Goal: Task Accomplishment & Management: Manage account settings

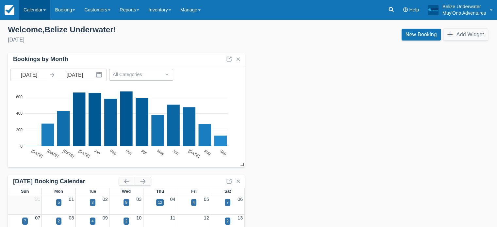
click at [33, 10] on link "Calendar" at bounding box center [34, 10] width 31 height 20
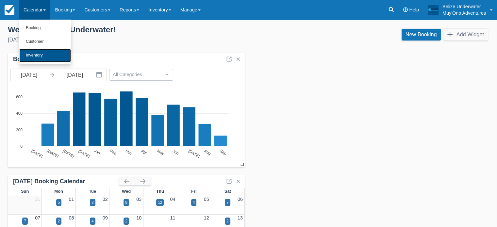
click at [42, 54] on link "Inventory" at bounding box center [45, 56] width 52 height 14
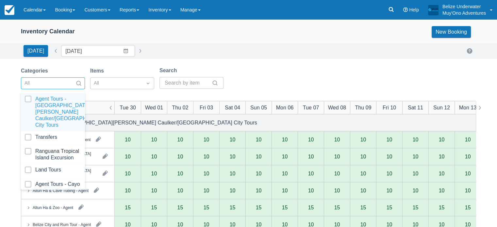
click at [49, 84] on div at bounding box center [47, 83] width 45 height 9
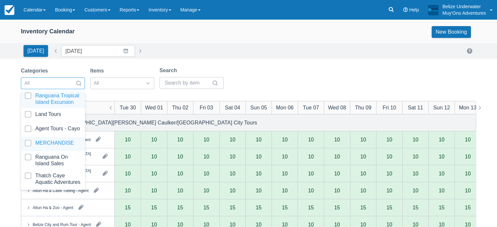
scroll to position [66, 0]
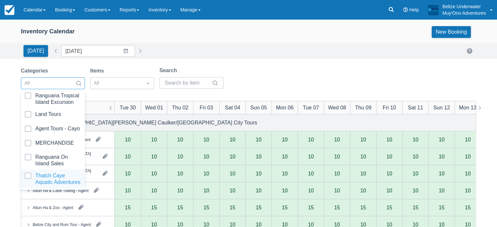
click at [44, 183] on div at bounding box center [53, 179] width 56 height 13
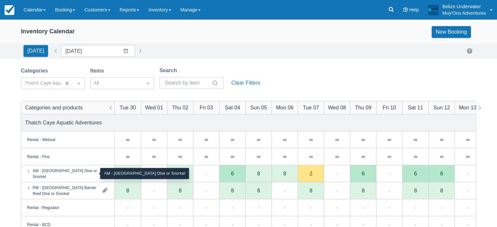
click at [93, 175] on div "AM - Belize Barrier Reef Dive or Snorkel" at bounding box center [65, 174] width 65 height 12
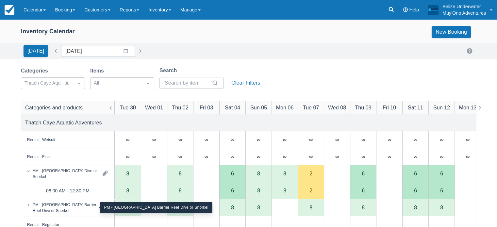
click at [80, 209] on div "PM - Belize Barrier Reef Dive or Snorkel" at bounding box center [65, 208] width 65 height 12
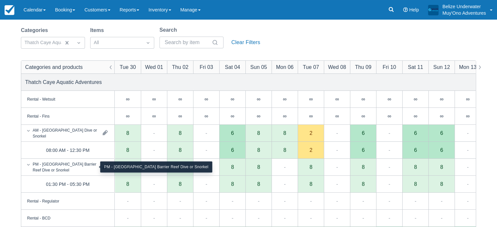
scroll to position [43, 0]
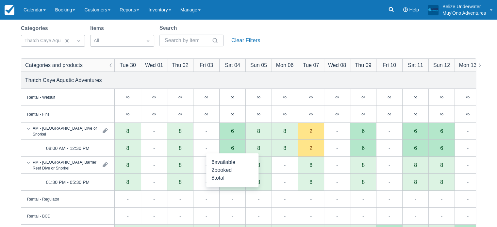
click at [231, 145] on div "6" at bounding box center [232, 148] width 26 height 17
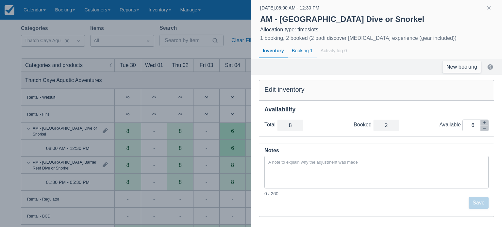
click at [304, 51] on div "Booking 1" at bounding box center [302, 50] width 29 height 15
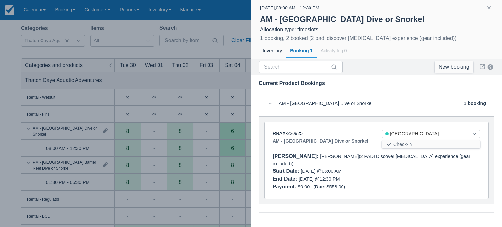
click at [222, 84] on div at bounding box center [251, 113] width 502 height 227
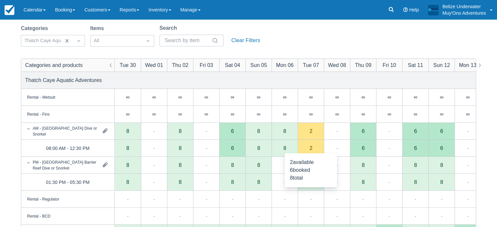
click at [310, 148] on div "2" at bounding box center [311, 147] width 3 height 5
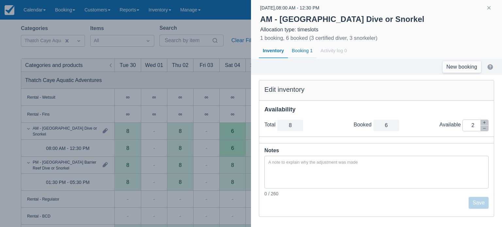
click at [303, 50] on div "Booking 1" at bounding box center [302, 50] width 29 height 15
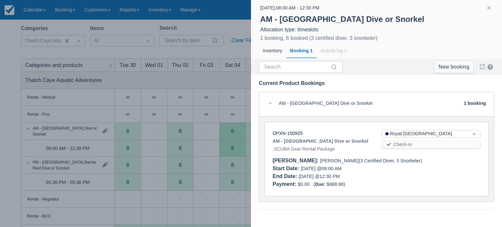
click at [216, 139] on div at bounding box center [251, 113] width 502 height 227
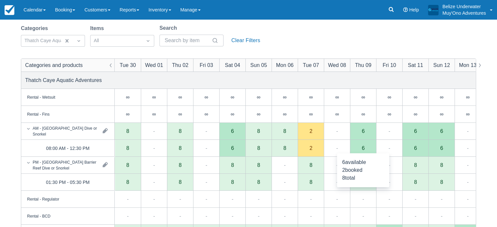
click at [359, 147] on div "6" at bounding box center [363, 148] width 26 height 17
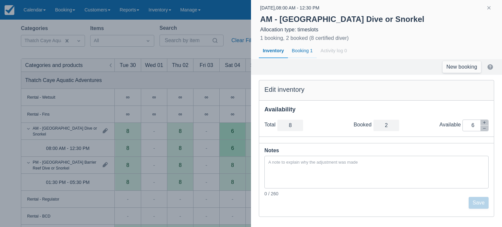
click at [306, 49] on div "Booking 1" at bounding box center [302, 50] width 29 height 15
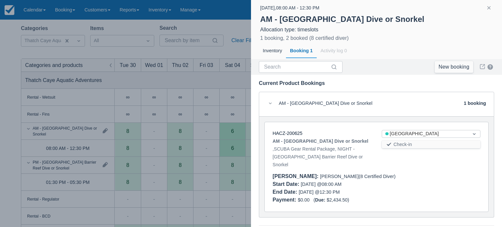
click at [217, 131] on div at bounding box center [251, 113] width 502 height 227
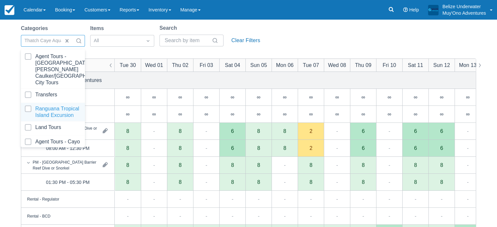
scroll to position [66, 0]
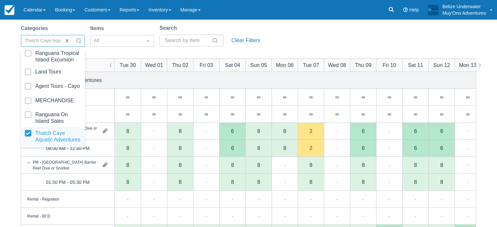
click at [51, 145] on div "Thatch Caye Aquatic Adventures" at bounding box center [53, 137] width 64 height 19
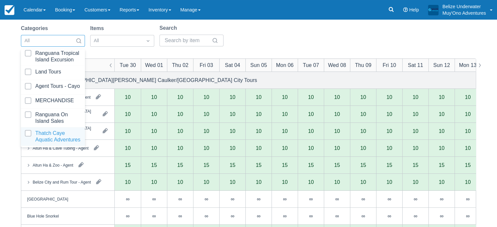
click at [52, 136] on div at bounding box center [53, 136] width 56 height 13
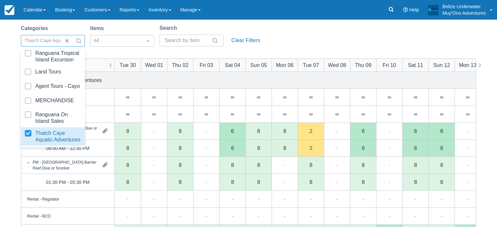
click at [182, 82] on div "Thatch Caye Aquatic Adventures" at bounding box center [248, 80] width 455 height 17
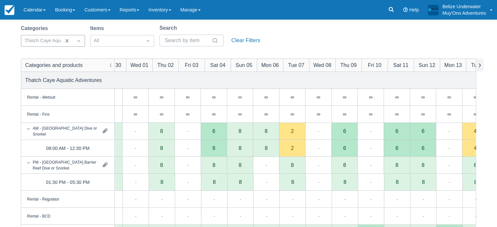
click at [479, 65] on button "button" at bounding box center [480, 65] width 8 height 13
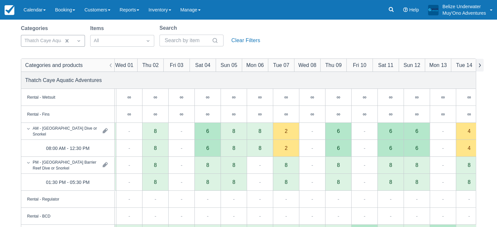
click at [479, 65] on button "button" at bounding box center [480, 65] width 8 height 13
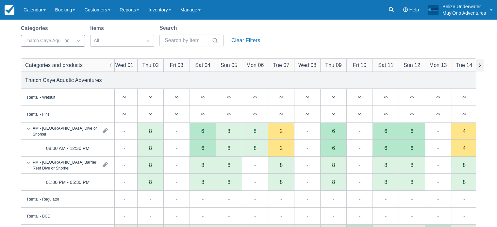
click at [479, 65] on button "button" at bounding box center [480, 65] width 8 height 13
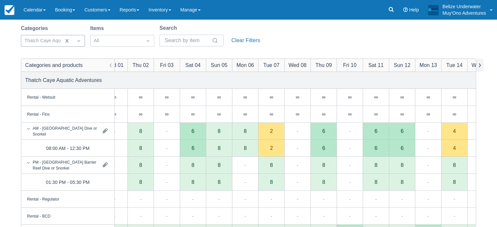
click at [479, 65] on button "button" at bounding box center [480, 65] width 8 height 13
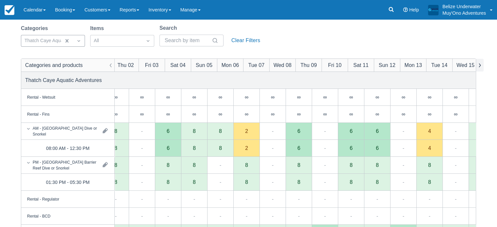
click at [479, 65] on button "button" at bounding box center [480, 65] width 8 height 13
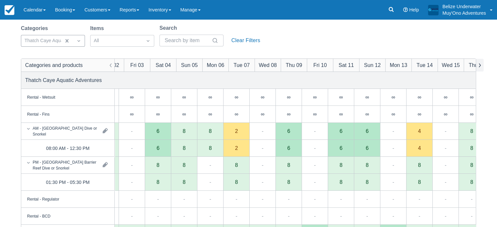
click at [479, 65] on button "button" at bounding box center [480, 65] width 8 height 13
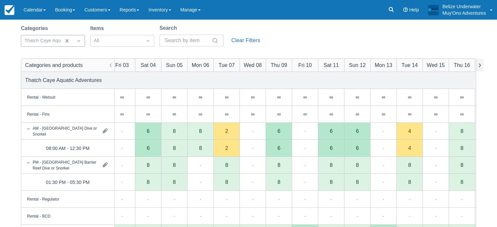
click at [479, 65] on button "button" at bounding box center [480, 65] width 8 height 13
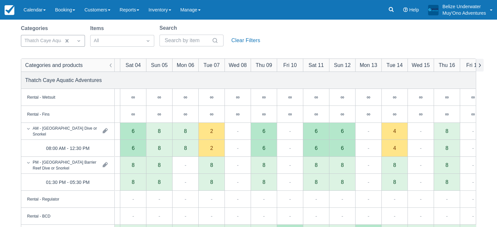
click at [479, 65] on button "button" at bounding box center [480, 65] width 8 height 13
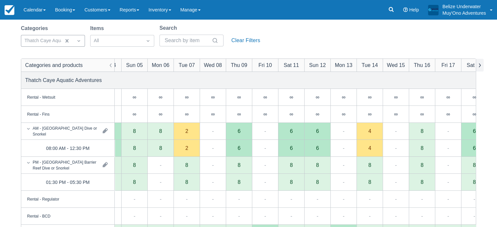
click at [479, 65] on button "button" at bounding box center [480, 65] width 8 height 13
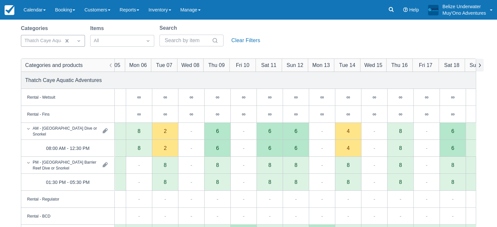
click at [479, 65] on button "button" at bounding box center [480, 65] width 8 height 13
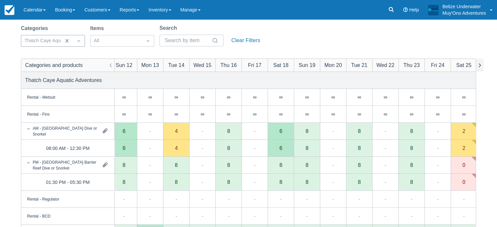
click at [479, 65] on button "button" at bounding box center [480, 65] width 8 height 13
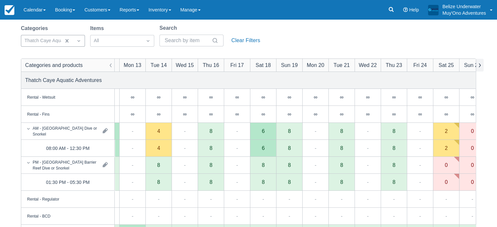
click at [479, 65] on button "button" at bounding box center [480, 65] width 8 height 13
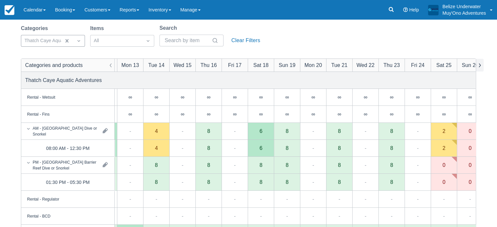
click at [479, 65] on button "button" at bounding box center [480, 65] width 8 height 13
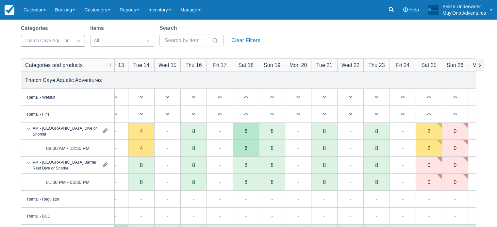
click at [479, 65] on button "button" at bounding box center [480, 65] width 8 height 13
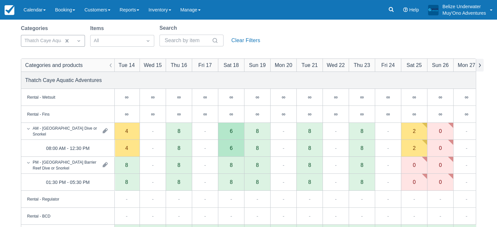
click at [479, 65] on button "button" at bounding box center [480, 65] width 8 height 13
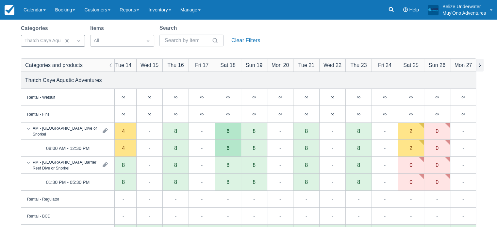
click at [479, 65] on button "button" at bounding box center [480, 65] width 8 height 13
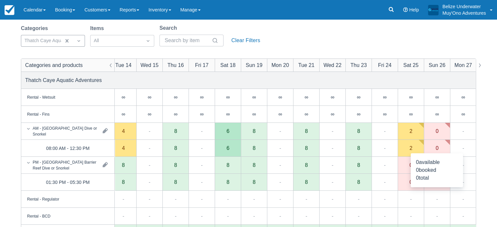
click at [437, 150] on div "0" at bounding box center [437, 147] width 3 height 5
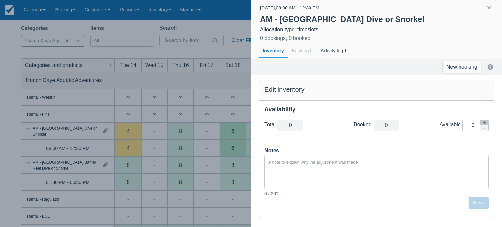
click at [240, 114] on div at bounding box center [251, 113] width 502 height 227
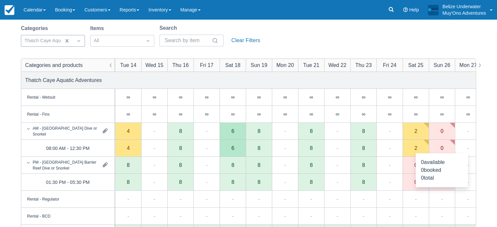
click at [439, 147] on div "0" at bounding box center [442, 148] width 26 height 17
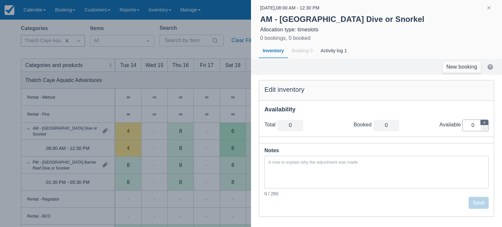
click at [485, 123] on icon "button" at bounding box center [485, 123] width 4 height 4
type input "1"
click at [485, 123] on icon "button" at bounding box center [485, 123] width 4 height 4
type input "2"
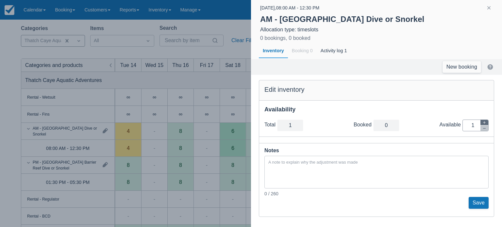
type input "2"
click at [485, 123] on icon "button" at bounding box center [485, 123] width 4 height 4
type input "3"
click at [485, 123] on icon "button" at bounding box center [485, 123] width 4 height 4
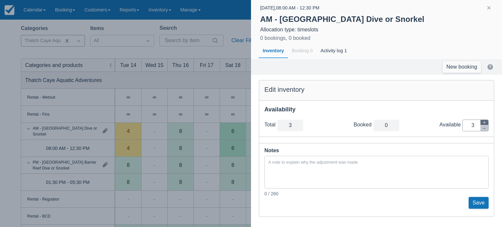
type input "4"
click at [485, 123] on icon "button" at bounding box center [485, 123] width 4 height 4
type input "5"
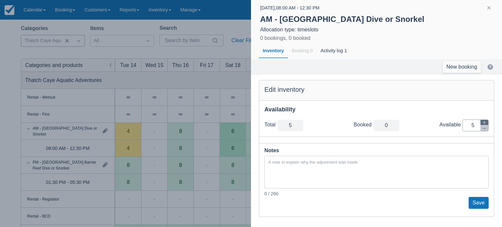
click at [485, 123] on icon "button" at bounding box center [485, 123] width 4 height 4
type input "6"
click at [485, 123] on icon "button" at bounding box center [485, 123] width 4 height 4
type input "7"
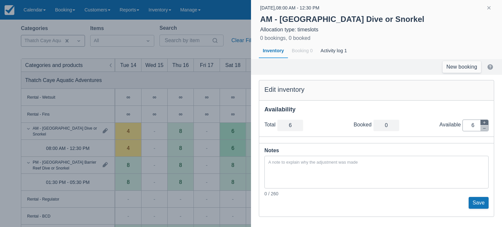
type input "7"
click at [485, 123] on icon "button" at bounding box center [485, 123] width 4 height 4
type input "8"
click at [484, 200] on button "Save" at bounding box center [479, 203] width 20 height 12
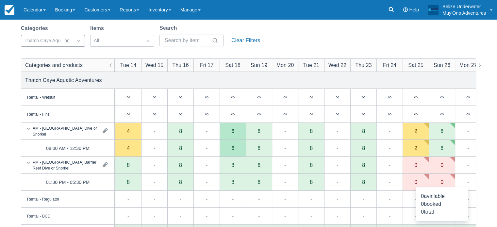
click at [440, 183] on div "0" at bounding box center [442, 182] width 26 height 17
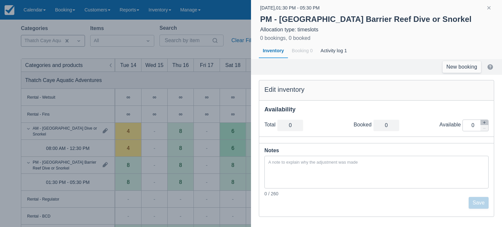
click at [243, 86] on div at bounding box center [251, 113] width 502 height 227
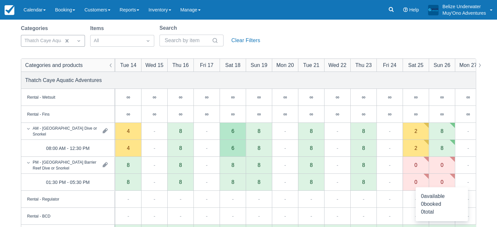
click at [442, 179] on div "0" at bounding box center [442, 182] width 26 height 17
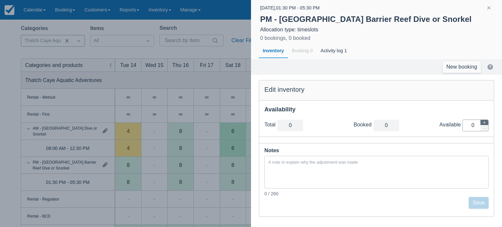
click at [487, 120] on button "button" at bounding box center [485, 123] width 8 height 6
type input "1"
click at [487, 120] on button "button" at bounding box center [485, 123] width 8 height 6
type input "2"
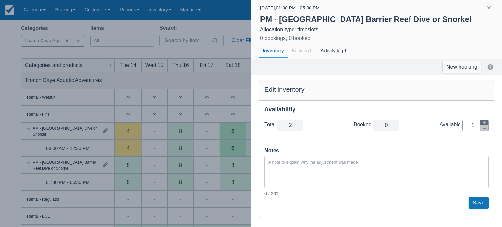
type input "2"
click at [487, 120] on button "button" at bounding box center [485, 123] width 8 height 6
type input "3"
click at [487, 120] on button "button" at bounding box center [485, 123] width 8 height 6
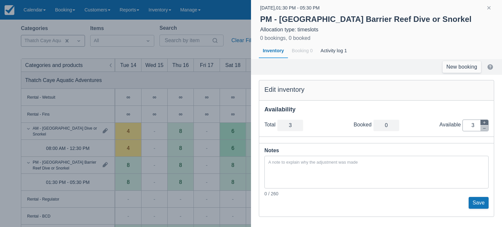
type input "4"
click at [487, 120] on button "button" at bounding box center [485, 123] width 8 height 6
type input "5"
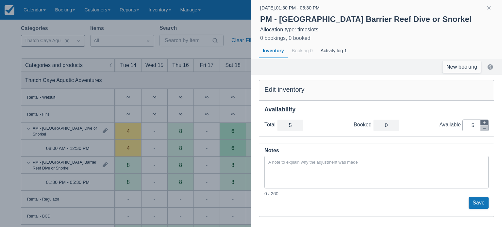
click at [487, 120] on button "button" at bounding box center [485, 123] width 8 height 6
type input "6"
click at [487, 120] on button "button" at bounding box center [485, 123] width 8 height 6
type input "7"
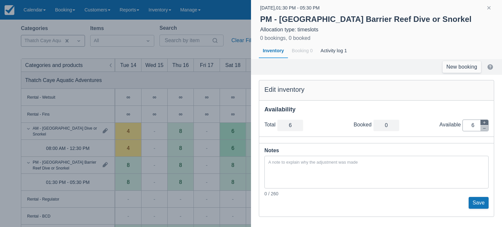
type input "7"
click at [487, 120] on button "button" at bounding box center [485, 123] width 8 height 6
type input "8"
click at [472, 208] on button "Save" at bounding box center [479, 203] width 20 height 12
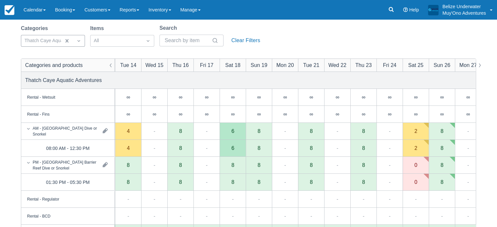
click at [444, 156] on div "Rental - Wetsuit ∞ available ∞ booked ∞ total ∞ available ∞ booked ∞ total ∞ av…" at bounding box center [248, 81] width 497 height 208
click at [442, 150] on div "8" at bounding box center [442, 147] width 3 height 5
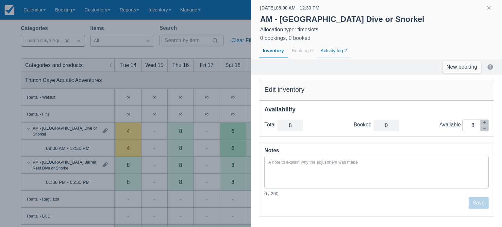
click at [330, 50] on div "Activity log 2" at bounding box center [334, 50] width 34 height 15
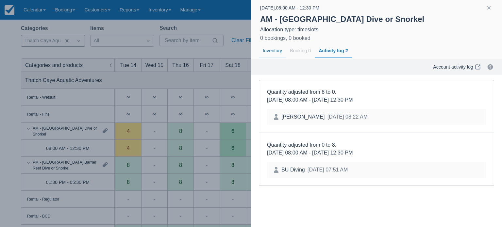
click at [275, 53] on div "Inventory" at bounding box center [272, 50] width 27 height 15
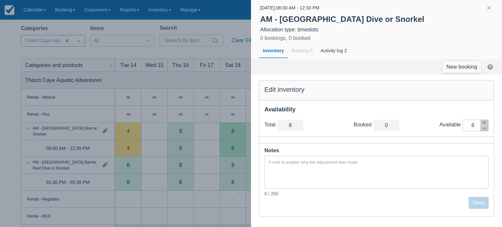
click at [242, 83] on div at bounding box center [251, 113] width 502 height 227
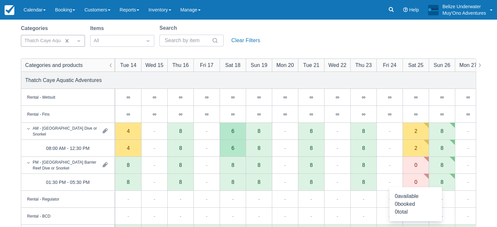
click at [417, 181] on div "0" at bounding box center [416, 182] width 26 height 17
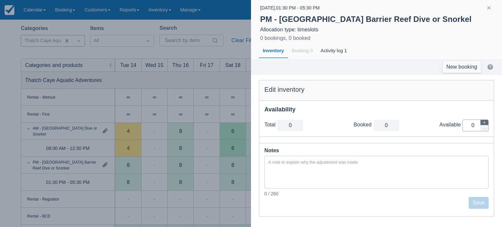
click at [483, 123] on icon "button" at bounding box center [485, 123] width 4 height 4
type input "1"
click at [483, 123] on icon "button" at bounding box center [485, 123] width 4 height 4
type input "2"
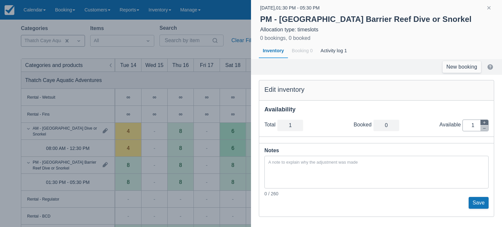
type input "2"
click at [483, 123] on icon "button" at bounding box center [485, 123] width 4 height 4
type input "3"
click at [483, 123] on icon "button" at bounding box center [485, 123] width 4 height 4
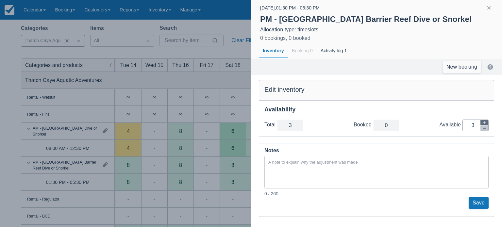
type input "4"
click at [483, 123] on icon "button" at bounding box center [485, 123] width 4 height 4
type input "5"
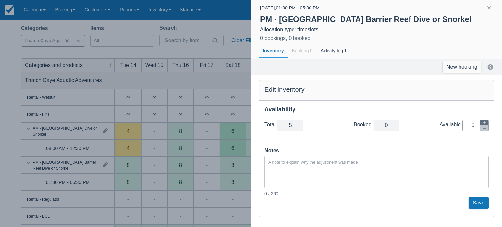
click at [483, 123] on icon "button" at bounding box center [485, 123] width 4 height 4
type input "6"
click at [483, 123] on icon "button" at bounding box center [485, 123] width 4 height 4
type input "7"
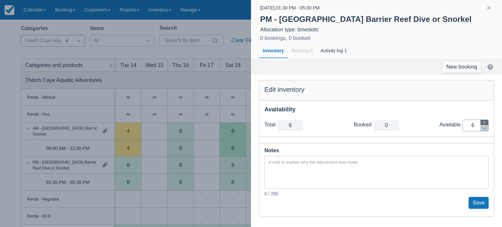
type input "7"
click at [483, 123] on icon "button" at bounding box center [485, 123] width 4 height 4
type input "8"
click at [479, 202] on button "Save" at bounding box center [479, 203] width 20 height 12
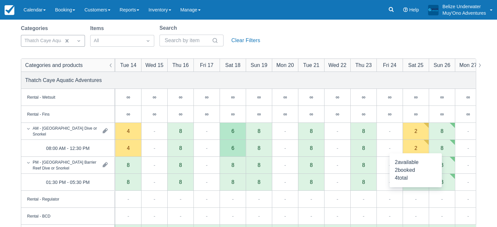
click at [417, 148] on div "2" at bounding box center [416, 147] width 3 height 5
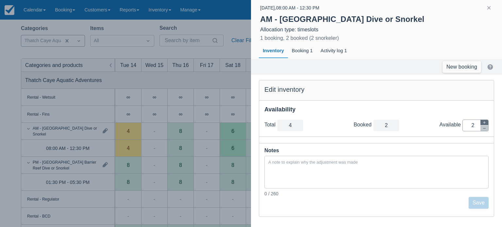
click at [485, 121] on icon "button" at bounding box center [484, 122] width 3 height 3
type input "5"
type input "3"
click at [485, 121] on icon "button" at bounding box center [484, 122] width 3 height 3
type input "6"
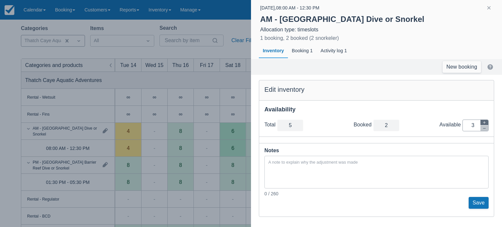
type input "4"
click at [485, 121] on icon "button" at bounding box center [484, 122] width 3 height 3
type input "7"
type input "5"
click at [485, 121] on icon "button" at bounding box center [484, 122] width 3 height 3
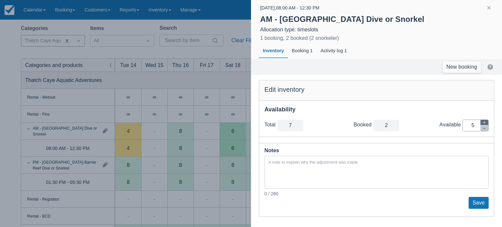
type input "8"
type input "6"
click at [485, 121] on icon "button" at bounding box center [484, 122] width 3 height 3
type input "9"
type input "7"
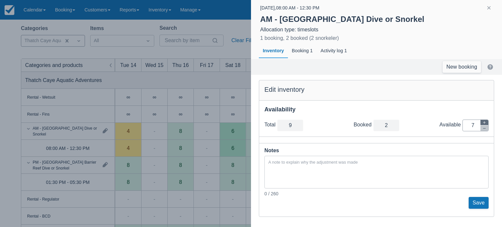
click at [485, 121] on icon "button" at bounding box center [484, 122] width 3 height 3
type input "10"
type input "8"
click at [481, 201] on button "Save" at bounding box center [479, 203] width 20 height 12
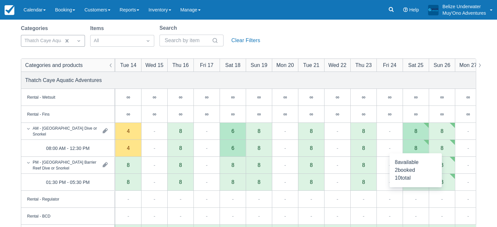
click at [416, 146] on div "8" at bounding box center [416, 147] width 3 height 5
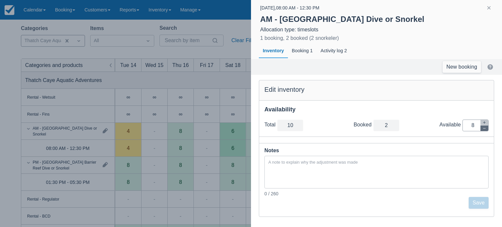
click at [485, 129] on icon "button" at bounding box center [485, 129] width 4 height 4
type input "9"
type input "7"
click at [485, 129] on icon "button" at bounding box center [485, 129] width 4 height 4
type input "8"
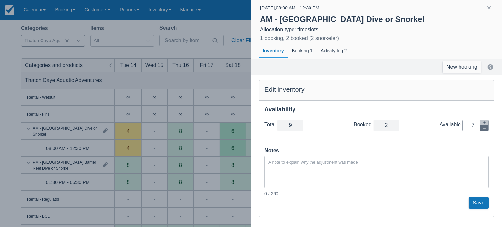
type input "6"
click at [477, 199] on button "Save" at bounding box center [479, 203] width 20 height 12
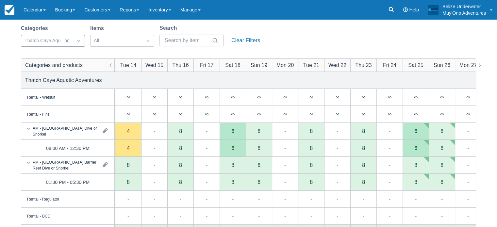
click at [464, 176] on div "-" at bounding box center [468, 182] width 26 height 17
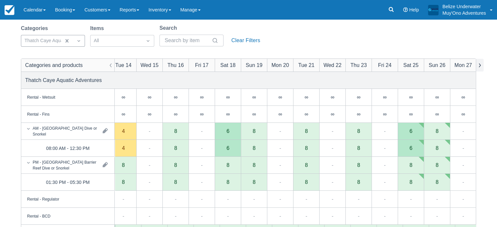
scroll to position [0, 371]
click at [481, 68] on button "button" at bounding box center [480, 65] width 8 height 13
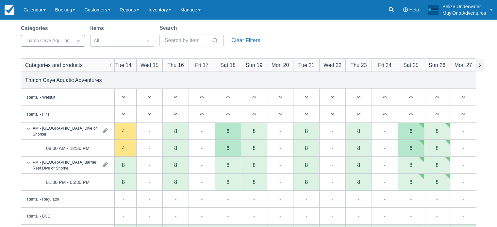
click at [481, 68] on button "button" at bounding box center [480, 65] width 8 height 13
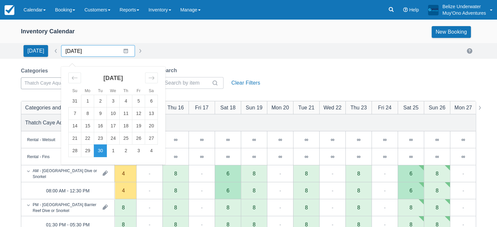
click at [124, 52] on input "09/30/25" at bounding box center [98, 51] width 74 height 12
click at [145, 78] on div "Move forward to switch to the next month." at bounding box center [151, 78] width 13 height 11
click at [136, 149] on td "31" at bounding box center [138, 151] width 13 height 12
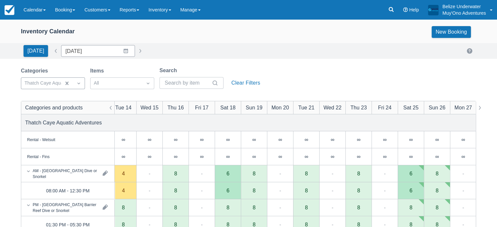
type input "10/31/25"
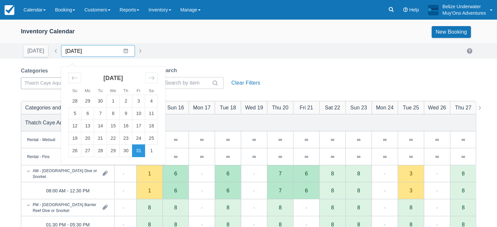
click at [123, 50] on input "10/31/25" at bounding box center [98, 51] width 74 height 12
click at [135, 150] on td "31" at bounding box center [138, 151] width 13 height 12
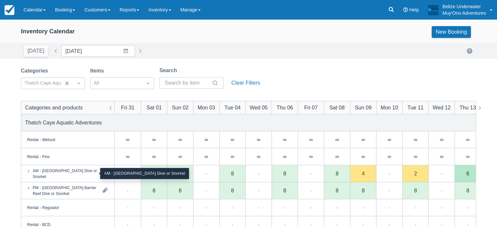
click at [72, 171] on div "AM - Belize Barrier Reef Dive or Snorkel" at bounding box center [65, 174] width 65 height 12
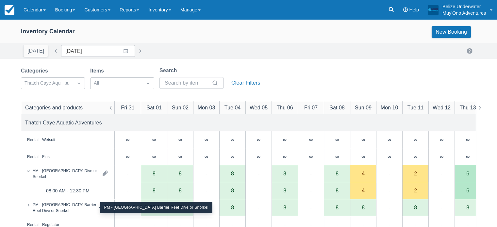
click at [60, 207] on div "PM - Belize Barrier Reef Dive or Snorkel" at bounding box center [65, 208] width 65 height 12
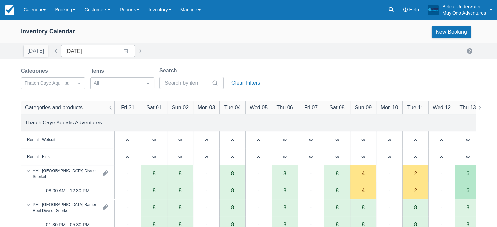
scroll to position [81, 0]
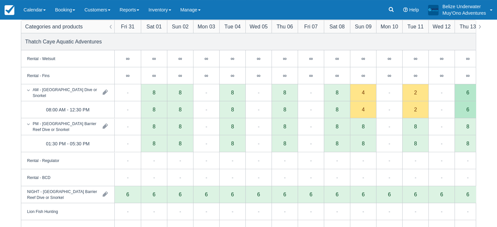
click at [363, 112] on div "4" at bounding box center [363, 109] width 3 height 5
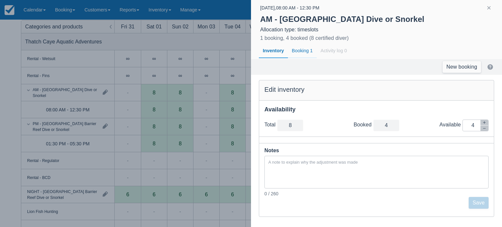
click at [298, 52] on div "Booking 1" at bounding box center [302, 50] width 29 height 15
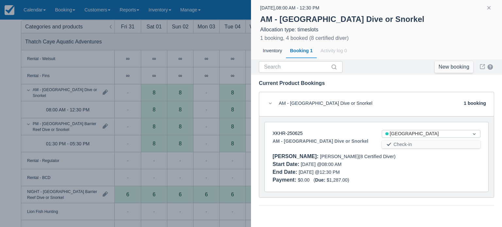
click at [199, 81] on div at bounding box center [251, 113] width 502 height 227
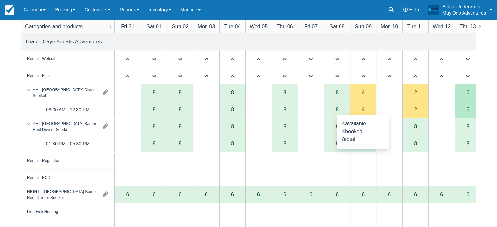
click at [360, 107] on div "4" at bounding box center [363, 109] width 26 height 17
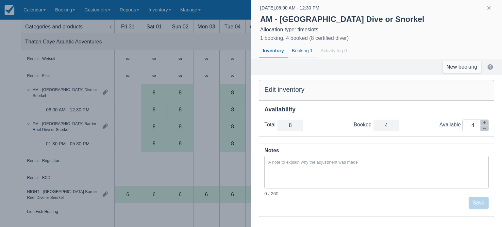
click at [297, 50] on div "Booking 1" at bounding box center [302, 50] width 29 height 15
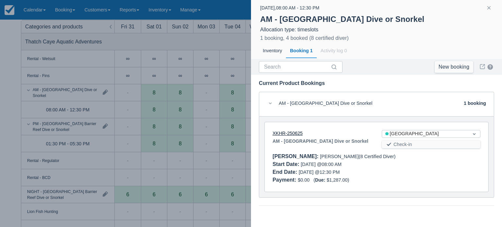
click at [299, 132] on link "XKHR-250625" at bounding box center [288, 133] width 30 height 5
click at [83, 113] on div at bounding box center [251, 113] width 502 height 227
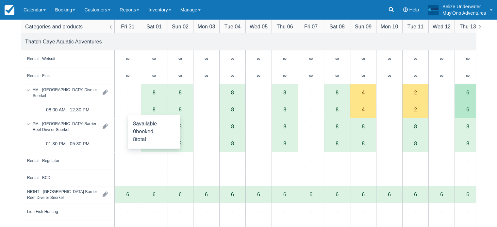
click at [153, 111] on div "8" at bounding box center [154, 109] width 3 height 5
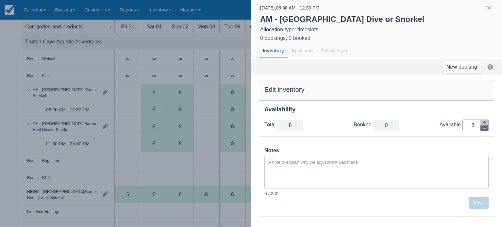
click at [484, 127] on icon "button" at bounding box center [485, 129] width 4 height 4
type input "7"
click at [484, 127] on icon "button" at bounding box center [485, 129] width 4 height 4
type input "6"
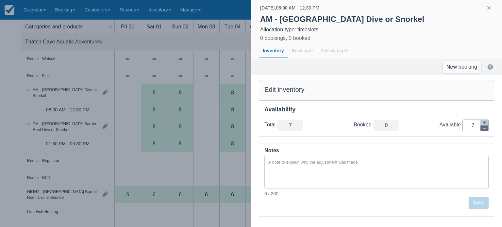
type input "6"
click at [484, 127] on icon "button" at bounding box center [485, 129] width 4 height 4
type input "5"
click at [484, 127] on icon "button" at bounding box center [485, 129] width 4 height 4
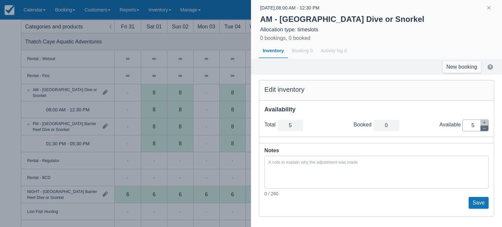
type input "4"
click at [484, 127] on icon "button" at bounding box center [485, 129] width 4 height 4
type input "3"
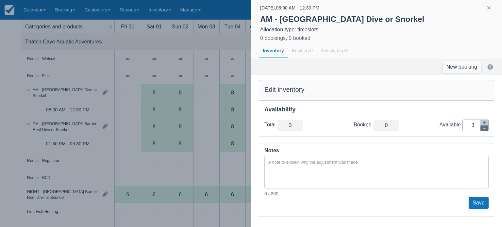
click at [484, 127] on icon "button" at bounding box center [485, 129] width 4 height 4
type input "2"
click at [484, 127] on icon "button" at bounding box center [485, 129] width 4 height 4
type input "1"
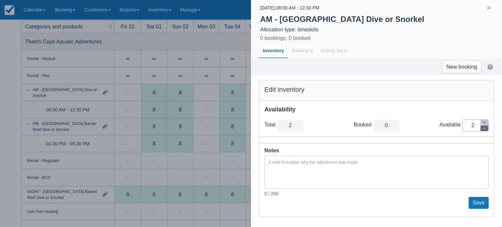
type input "1"
click at [484, 127] on icon "button" at bounding box center [485, 129] width 4 height 4
type input "0"
click at [476, 198] on button "Save" at bounding box center [479, 203] width 20 height 12
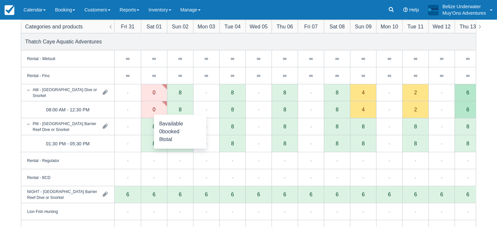
click at [181, 111] on div "8" at bounding box center [180, 109] width 3 height 5
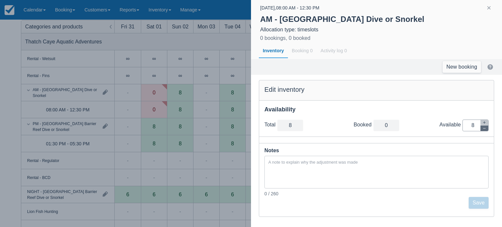
click at [484, 128] on icon "button" at bounding box center [485, 129] width 4 height 4
type input "7"
click at [484, 128] on icon "button" at bounding box center [485, 129] width 4 height 4
type input "6"
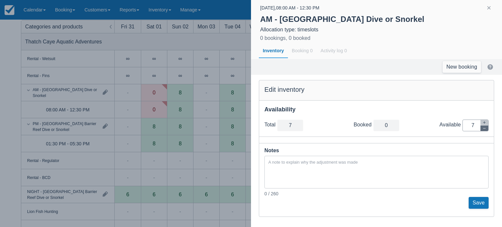
type input "6"
click at [484, 128] on icon "button" at bounding box center [485, 129] width 4 height 4
type input "5"
click at [484, 128] on icon "button" at bounding box center [485, 129] width 4 height 4
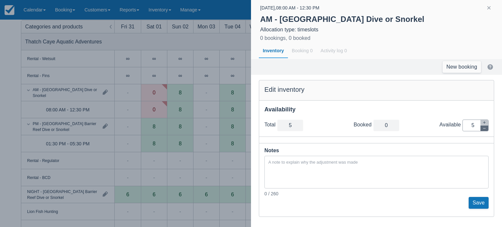
type input "4"
click at [484, 128] on icon "button" at bounding box center [485, 129] width 4 height 4
type input "3"
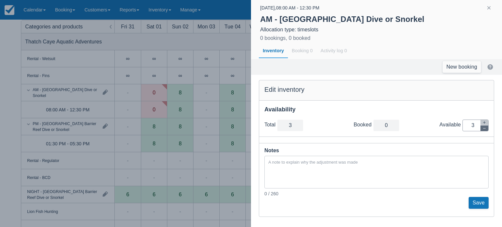
click at [484, 128] on icon "button" at bounding box center [485, 129] width 4 height 4
type input "2"
click at [484, 128] on icon "button" at bounding box center [485, 129] width 4 height 4
type input "1"
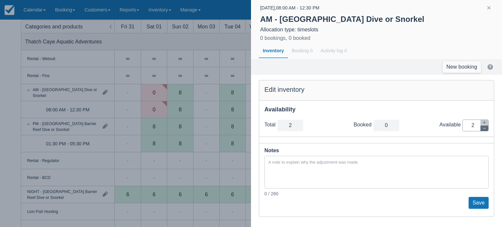
type input "1"
click at [484, 128] on icon "button" at bounding box center [485, 129] width 4 height 4
type input "0"
click at [475, 201] on button "Save" at bounding box center [479, 203] width 20 height 12
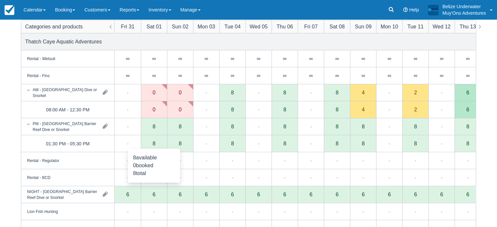
click at [154, 143] on div "8" at bounding box center [154, 143] width 3 height 5
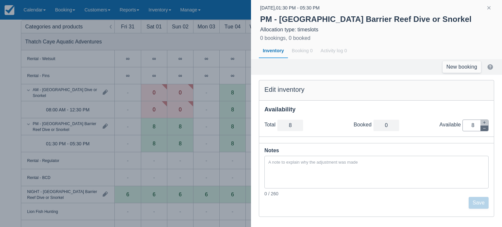
click at [483, 128] on icon "button" at bounding box center [485, 129] width 4 height 4
type input "7"
click at [483, 128] on icon "button" at bounding box center [485, 129] width 4 height 4
type input "6"
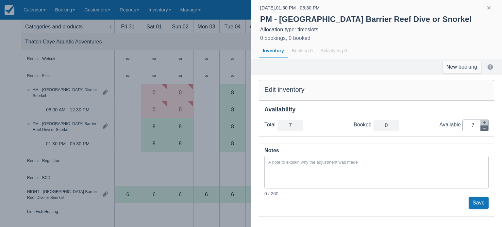
type input "6"
click at [483, 128] on icon "button" at bounding box center [485, 129] width 4 height 4
type input "5"
click at [483, 128] on icon "button" at bounding box center [485, 129] width 4 height 4
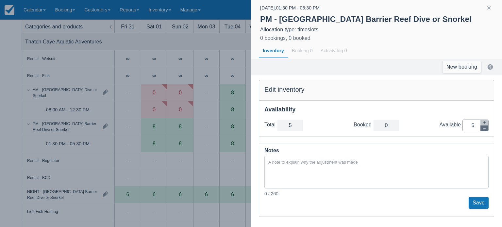
type input "4"
click at [483, 128] on icon "button" at bounding box center [485, 129] width 4 height 4
type input "3"
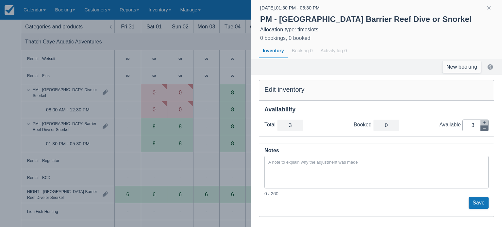
click at [483, 128] on icon "button" at bounding box center [485, 129] width 4 height 4
type input "2"
click at [483, 128] on icon "button" at bounding box center [485, 129] width 4 height 4
type input "1"
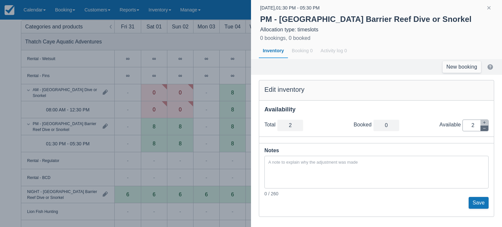
type input "1"
click at [483, 128] on icon "button" at bounding box center [485, 129] width 4 height 4
type input "0"
click at [473, 200] on button "Save" at bounding box center [479, 203] width 20 height 12
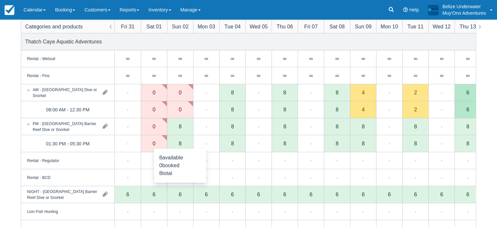
click at [180, 144] on div "8" at bounding box center [180, 143] width 3 height 5
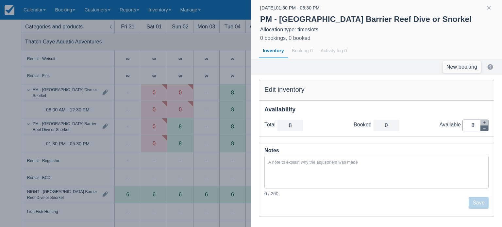
click at [483, 130] on icon "button" at bounding box center [485, 129] width 4 height 4
type input "7"
click at [483, 130] on icon "button" at bounding box center [485, 129] width 4 height 4
type input "6"
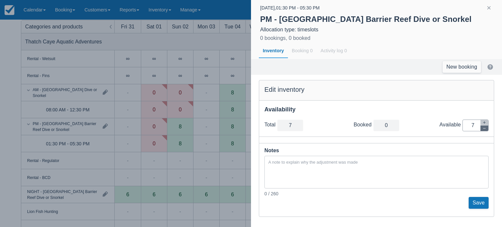
type input "6"
click at [483, 130] on icon "button" at bounding box center [485, 129] width 4 height 4
type input "5"
click at [483, 130] on icon "button" at bounding box center [485, 129] width 4 height 4
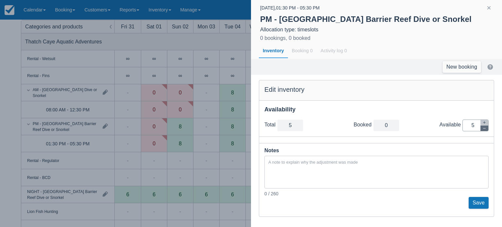
type input "4"
click at [483, 130] on icon "button" at bounding box center [485, 129] width 4 height 4
type input "3"
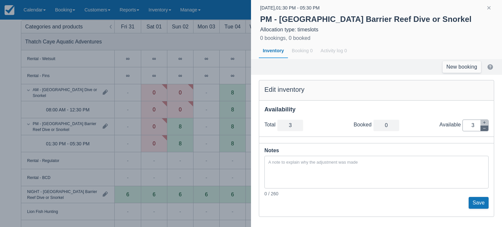
click at [483, 130] on icon "button" at bounding box center [485, 129] width 4 height 4
type input "2"
click at [483, 130] on icon "button" at bounding box center [485, 129] width 4 height 4
type input "1"
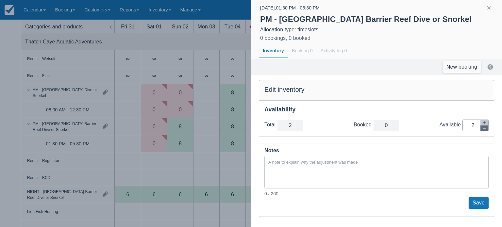
type input "1"
click at [483, 130] on icon "button" at bounding box center [485, 129] width 4 height 4
type input "0"
click at [477, 202] on button "Save" at bounding box center [479, 203] width 20 height 12
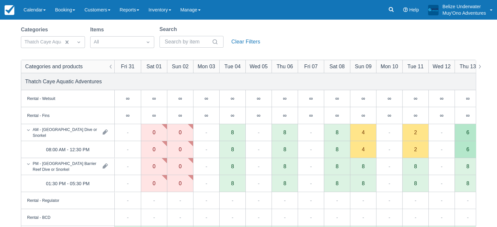
scroll to position [0, 0]
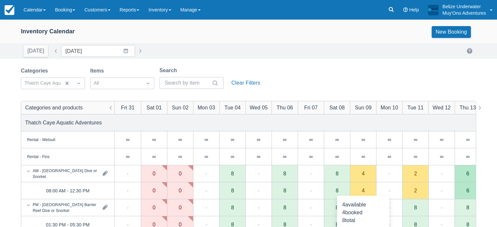
click at [365, 191] on div "4" at bounding box center [363, 190] width 26 height 17
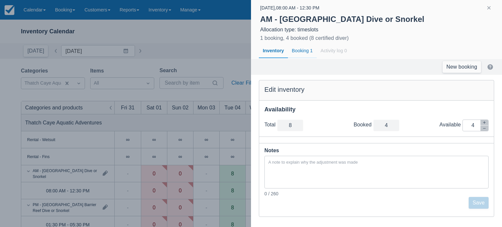
click at [298, 50] on div "Booking 1" at bounding box center [302, 50] width 29 height 15
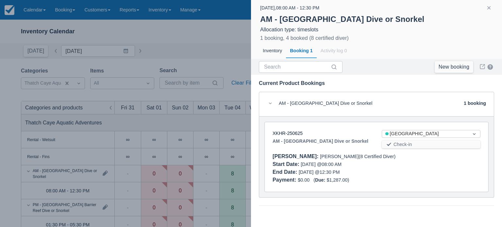
click at [218, 45] on div at bounding box center [251, 113] width 502 height 227
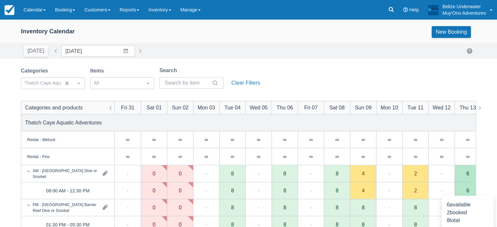
click at [468, 193] on div "6" at bounding box center [468, 190] width 3 height 5
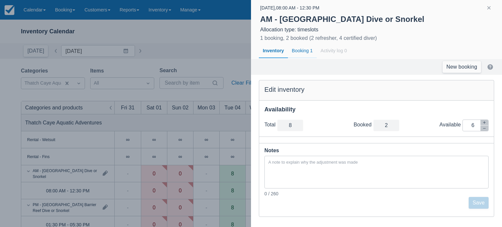
click at [301, 49] on div "Booking 1" at bounding box center [302, 50] width 29 height 15
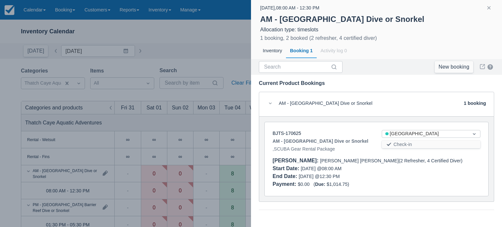
click at [176, 40] on div at bounding box center [251, 113] width 502 height 227
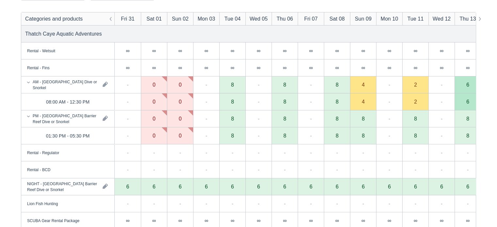
scroll to position [92, 0]
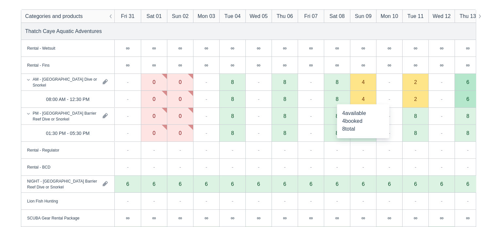
click at [364, 96] on div "4" at bounding box center [363, 99] width 26 height 17
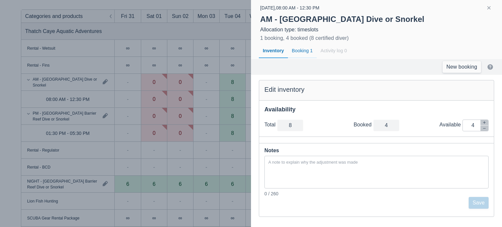
click at [303, 51] on div "Booking 1" at bounding box center [302, 50] width 29 height 15
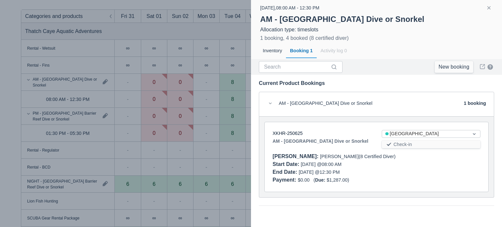
click at [235, 41] on div at bounding box center [251, 113] width 502 height 227
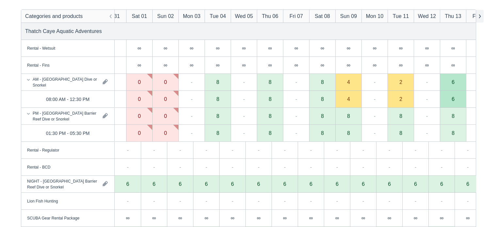
scroll to position [0, 0]
click at [478, 14] on button "button" at bounding box center [480, 16] width 8 height 13
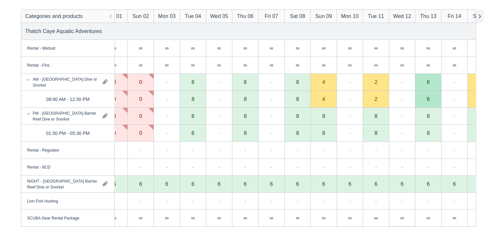
click at [478, 14] on button "button" at bounding box center [480, 16] width 8 height 13
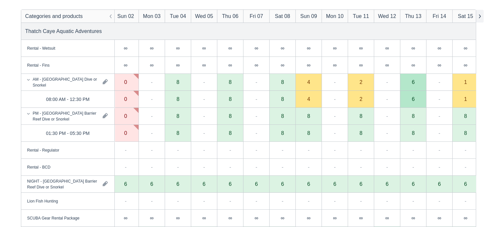
click at [478, 14] on button "button" at bounding box center [480, 16] width 8 height 13
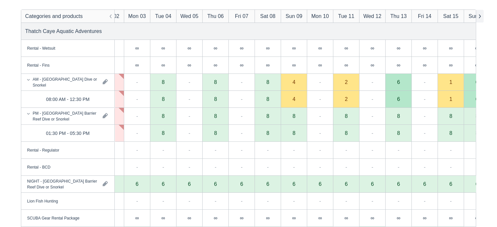
click at [478, 14] on button "button" at bounding box center [480, 16] width 8 height 13
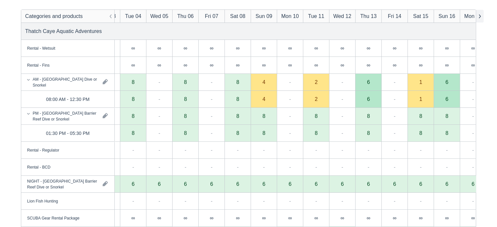
click at [478, 14] on button "button" at bounding box center [480, 16] width 8 height 13
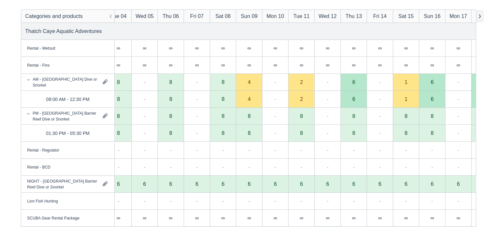
click at [478, 14] on button "button" at bounding box center [480, 16] width 8 height 13
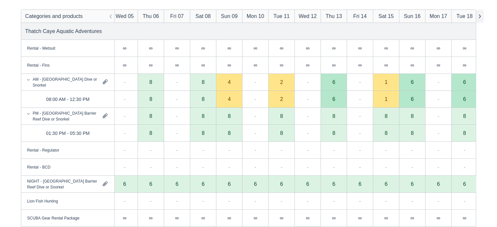
click at [478, 14] on button "button" at bounding box center [480, 16] width 8 height 13
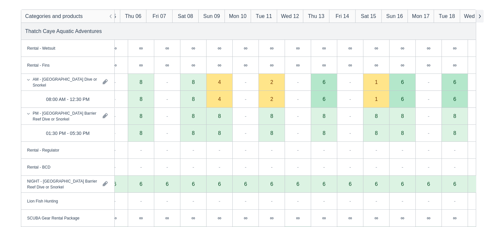
click at [478, 14] on button "button" at bounding box center [480, 16] width 8 height 13
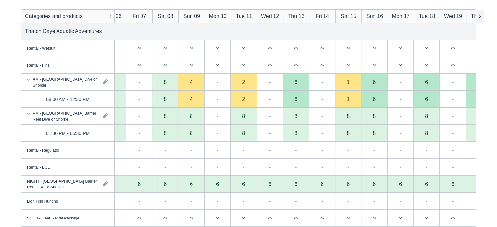
click at [478, 14] on button "button" at bounding box center [480, 16] width 8 height 13
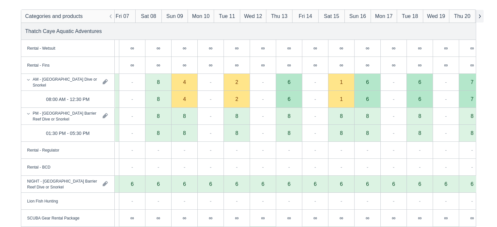
click at [478, 14] on button "button" at bounding box center [480, 16] width 8 height 13
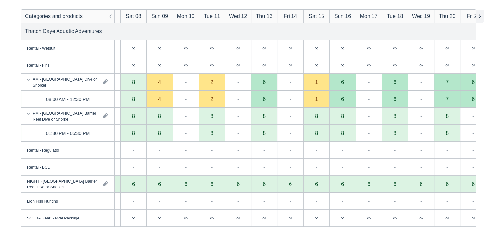
click at [478, 14] on button "button" at bounding box center [480, 16] width 8 height 13
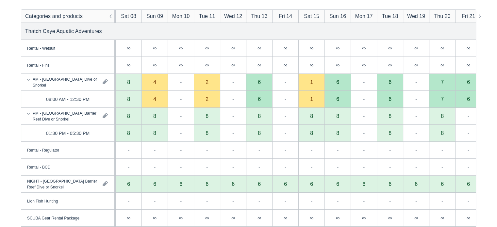
click at [260, 99] on div "6" at bounding box center [259, 98] width 3 height 5
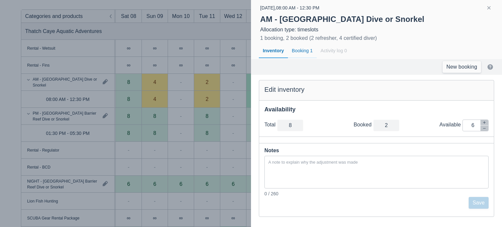
click at [305, 48] on div "Booking 1" at bounding box center [302, 50] width 29 height 15
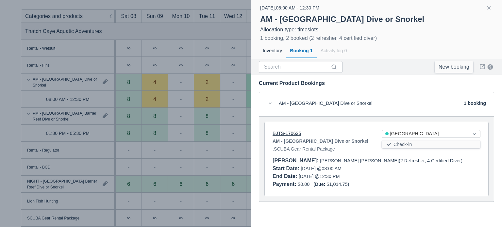
click at [294, 134] on link "BJTS-170625" at bounding box center [287, 133] width 28 height 5
click at [230, 48] on div at bounding box center [251, 113] width 502 height 227
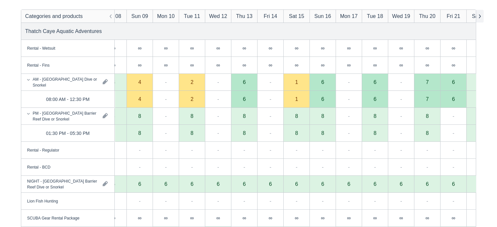
click at [478, 19] on button "button" at bounding box center [480, 16] width 8 height 13
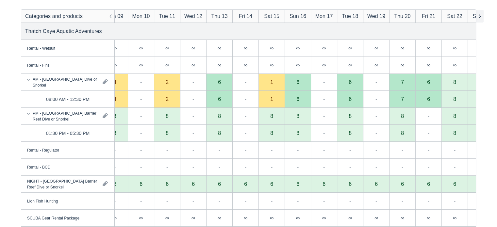
click at [478, 19] on button "button" at bounding box center [480, 16] width 8 height 13
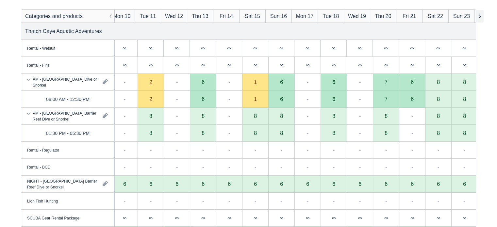
click at [478, 19] on button "button" at bounding box center [480, 16] width 8 height 13
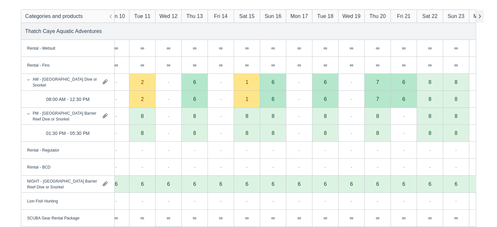
click at [478, 19] on button "button" at bounding box center [480, 16] width 8 height 13
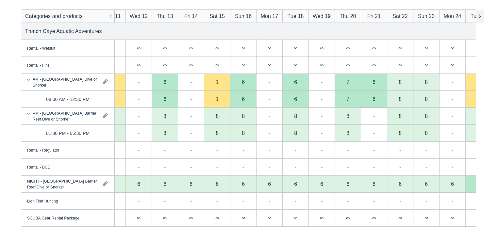
click at [478, 19] on button "button" at bounding box center [480, 16] width 8 height 13
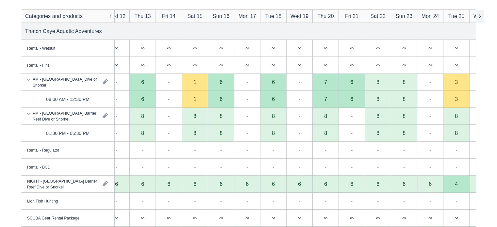
click at [478, 19] on button "button" at bounding box center [480, 16] width 8 height 13
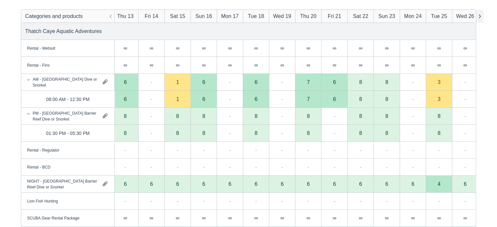
click at [478, 19] on button "button" at bounding box center [480, 16] width 8 height 13
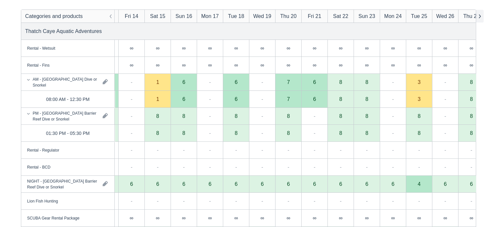
click at [478, 19] on button "button" at bounding box center [480, 16] width 8 height 13
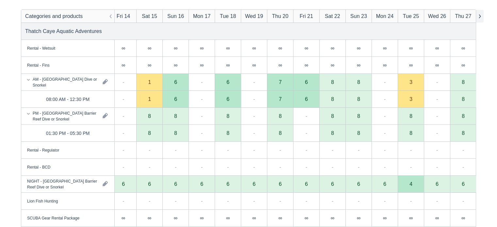
click at [478, 19] on button "button" at bounding box center [480, 16] width 8 height 13
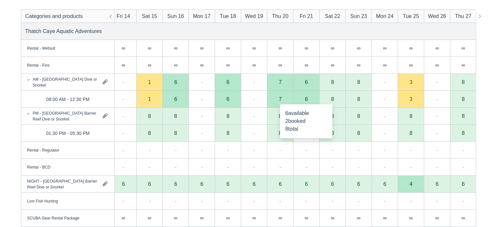
click at [307, 100] on div "6" at bounding box center [306, 98] width 3 height 5
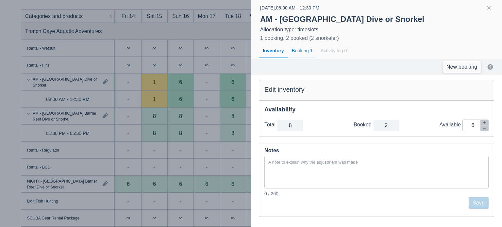
click at [296, 51] on div "Booking 1" at bounding box center [302, 50] width 29 height 15
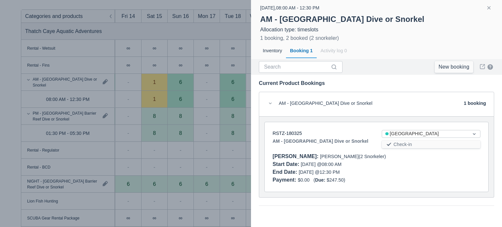
click at [179, 67] on div at bounding box center [251, 113] width 502 height 227
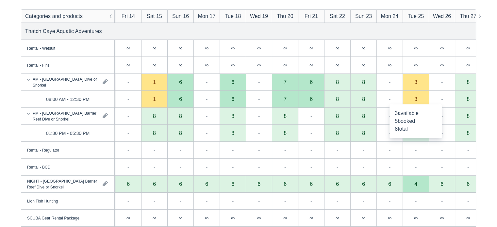
click at [416, 96] on div "3" at bounding box center [416, 99] width 26 height 17
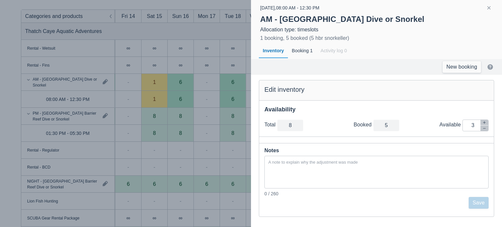
click at [61, 154] on div at bounding box center [251, 113] width 502 height 227
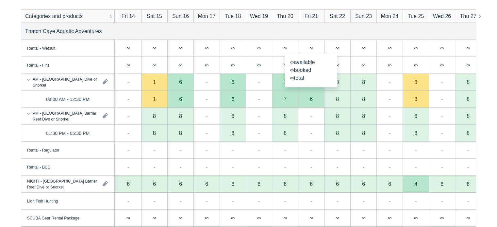
click at [415, 96] on div "3" at bounding box center [416, 98] width 3 height 5
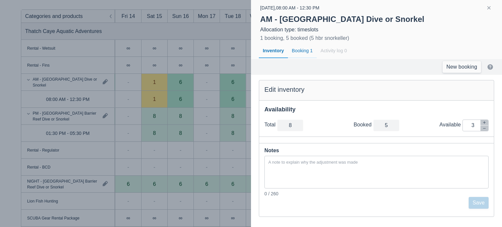
click at [301, 51] on div "Booking 1" at bounding box center [302, 50] width 29 height 15
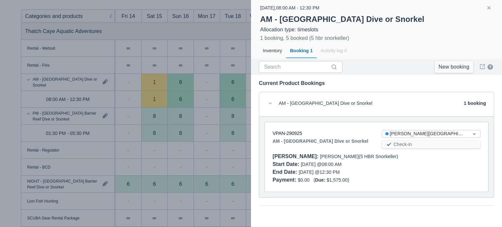
click at [233, 69] on div at bounding box center [251, 113] width 502 height 227
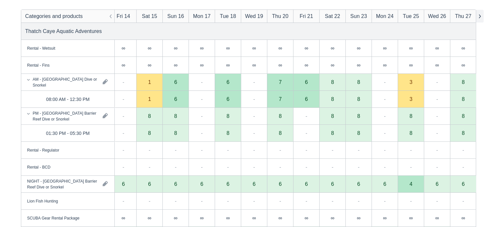
click at [483, 17] on button "button" at bounding box center [480, 16] width 8 height 13
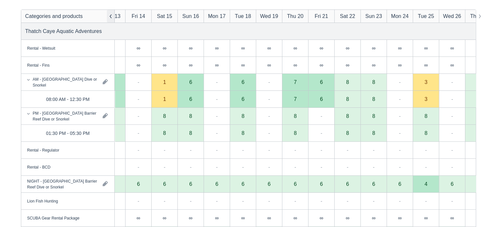
click at [110, 14] on button "button" at bounding box center [111, 16] width 8 height 13
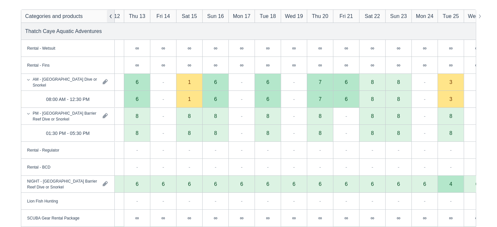
click at [110, 14] on button "button" at bounding box center [111, 16] width 8 height 13
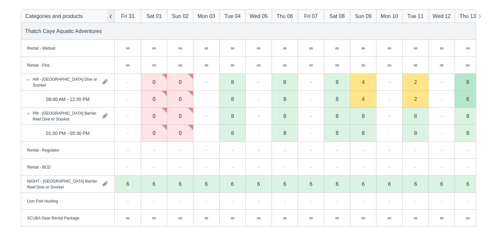
click at [111, 13] on button "button" at bounding box center [111, 16] width 8 height 13
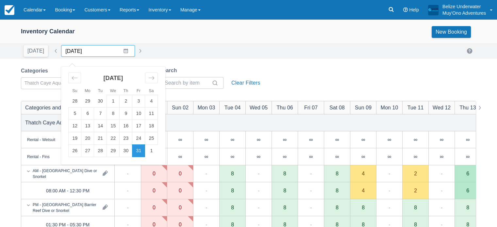
click at [121, 51] on input "10/31/25" at bounding box center [98, 51] width 74 height 12
click at [64, 154] on div "October 2025 28 29 30 1 2 3 4 5 6 7 8 9 10 11 12 13 14 15 16 17 18 19 20 21 22 …" at bounding box center [113, 112] width 98 height 91
click at [72, 76] on icon "Move backward to switch to the previous month." at bounding box center [75, 78] width 6 height 6
click at [94, 151] on td "30" at bounding box center [100, 151] width 13 height 12
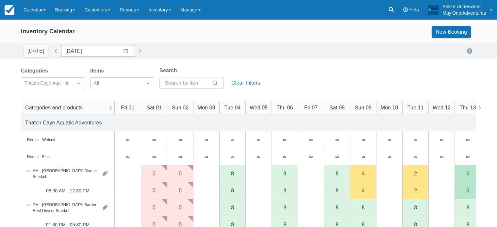
type input "09/30/25"
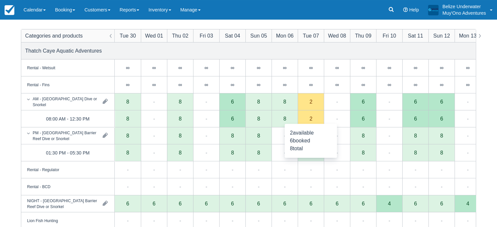
click at [311, 116] on div "2" at bounding box center [311, 119] width 26 height 17
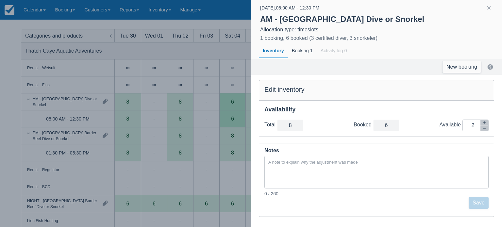
click at [234, 87] on div at bounding box center [251, 113] width 502 height 227
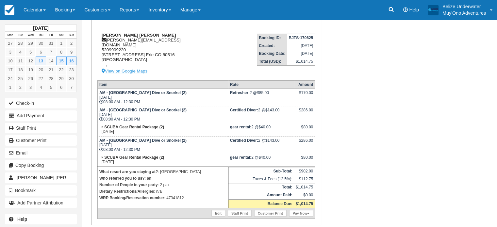
scroll to position [89, 0]
